Goal: Task Accomplishment & Management: Use online tool/utility

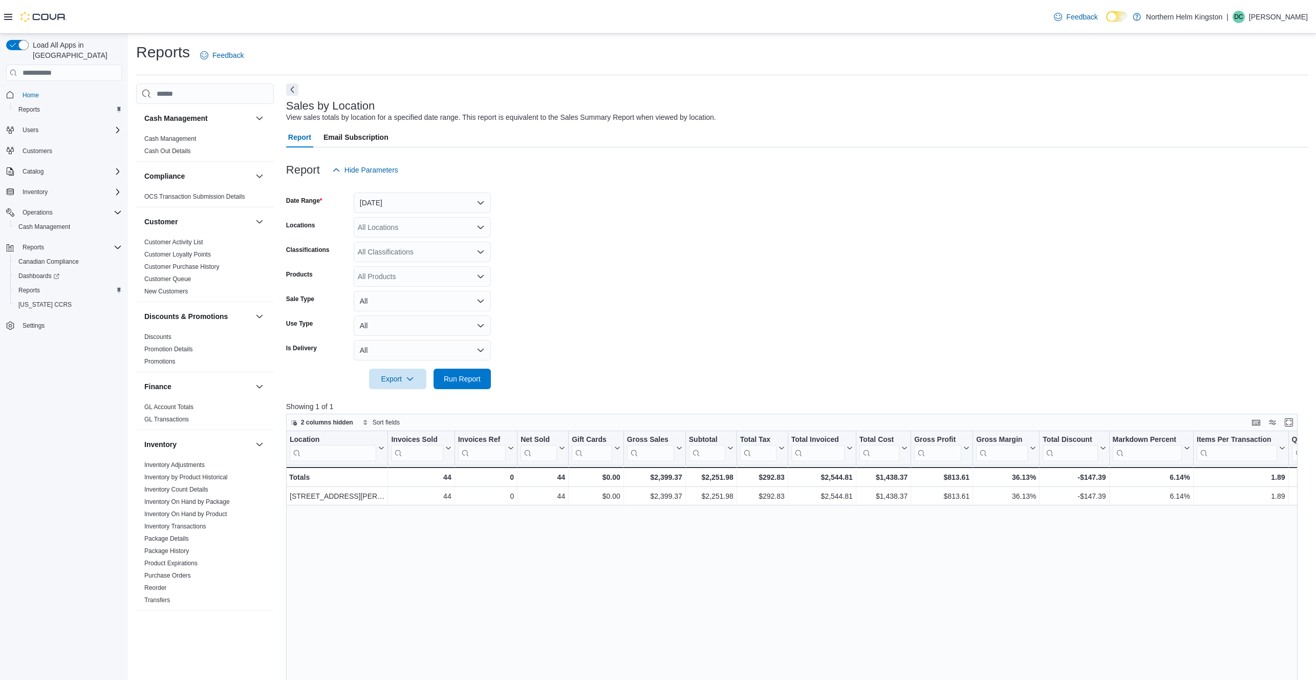
click at [1288, 18] on p "[PERSON_NAME]" at bounding box center [1278, 17] width 59 height 12
drag, startPoint x: 1240, startPoint y: 107, endPoint x: 1227, endPoint y: 98, distance: 16.9
click at [1240, 107] on span "Sign Out" at bounding box center [1242, 105] width 28 height 10
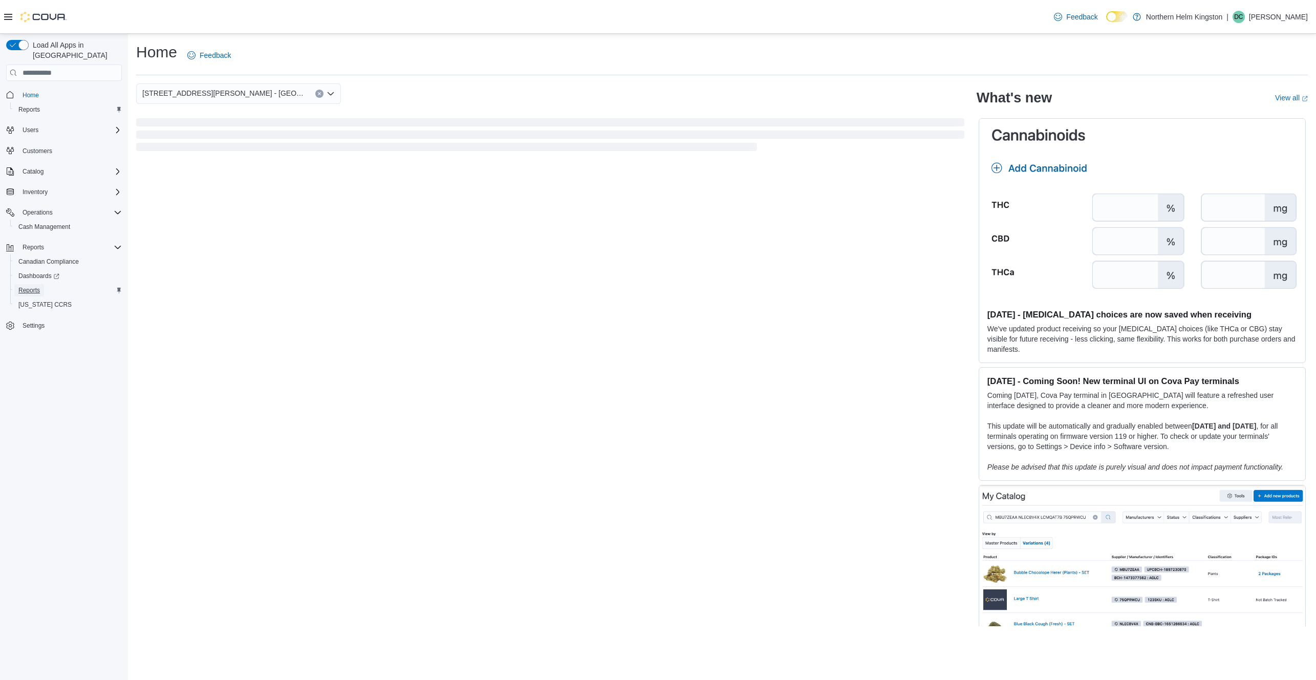
click at [34, 286] on span "Reports" at bounding box center [28, 290] width 21 height 8
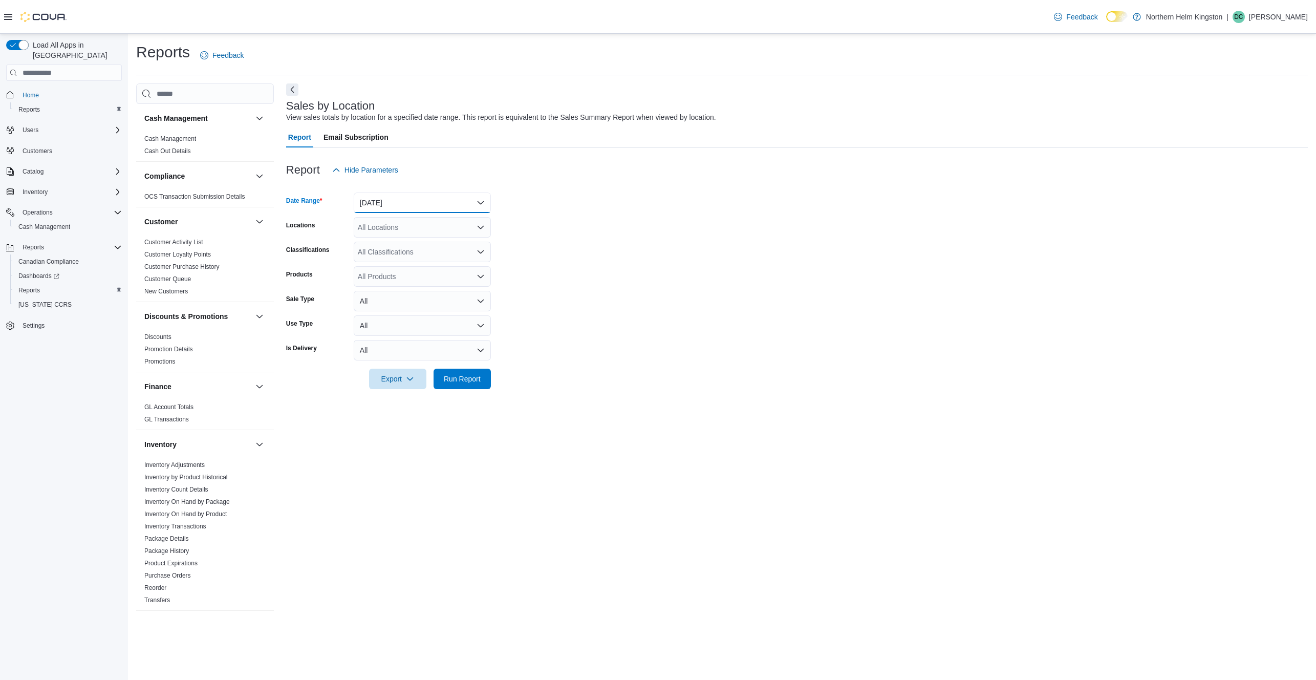
click at [442, 208] on button "Yesterday" at bounding box center [422, 202] width 137 height 20
click at [391, 242] on span "[DATE]" at bounding box center [428, 243] width 117 height 12
click at [482, 384] on span "Run Report" at bounding box center [462, 378] width 45 height 20
